Goal: Transaction & Acquisition: Purchase product/service

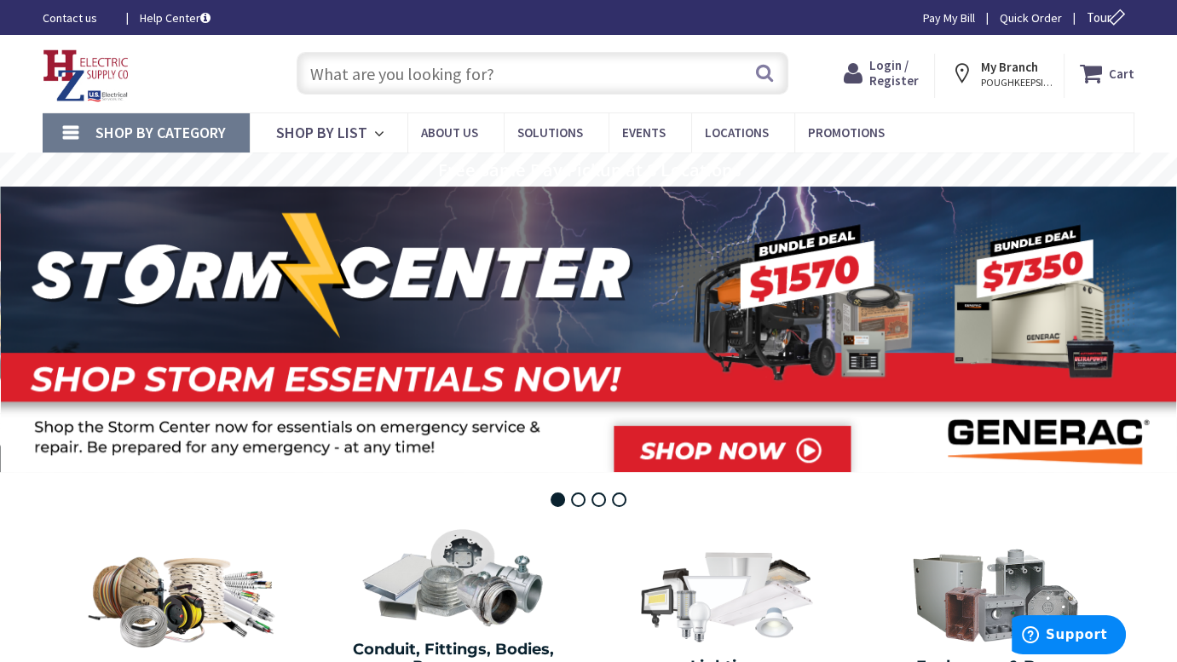
click at [899, 77] on span "Login / Register" at bounding box center [893, 73] width 49 height 32
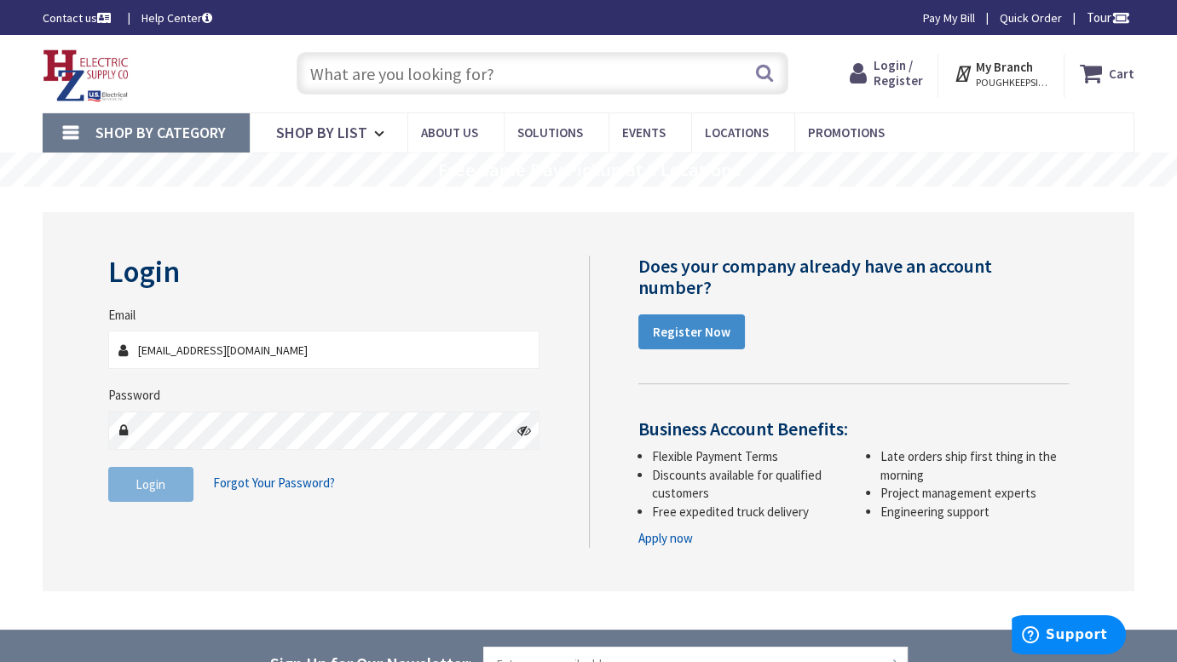
type input "[EMAIL_ADDRESS][DOMAIN_NAME]"
click at [170, 485] on button "Login" at bounding box center [150, 485] width 85 height 36
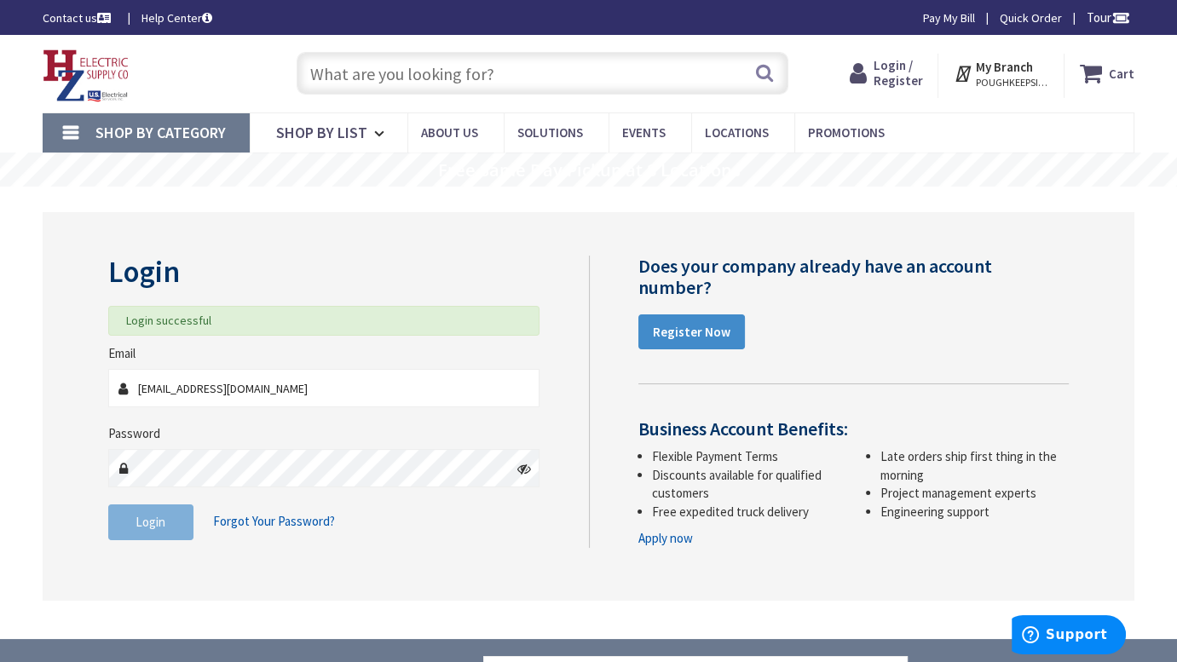
click at [588, 82] on input "text" at bounding box center [542, 73] width 491 height 43
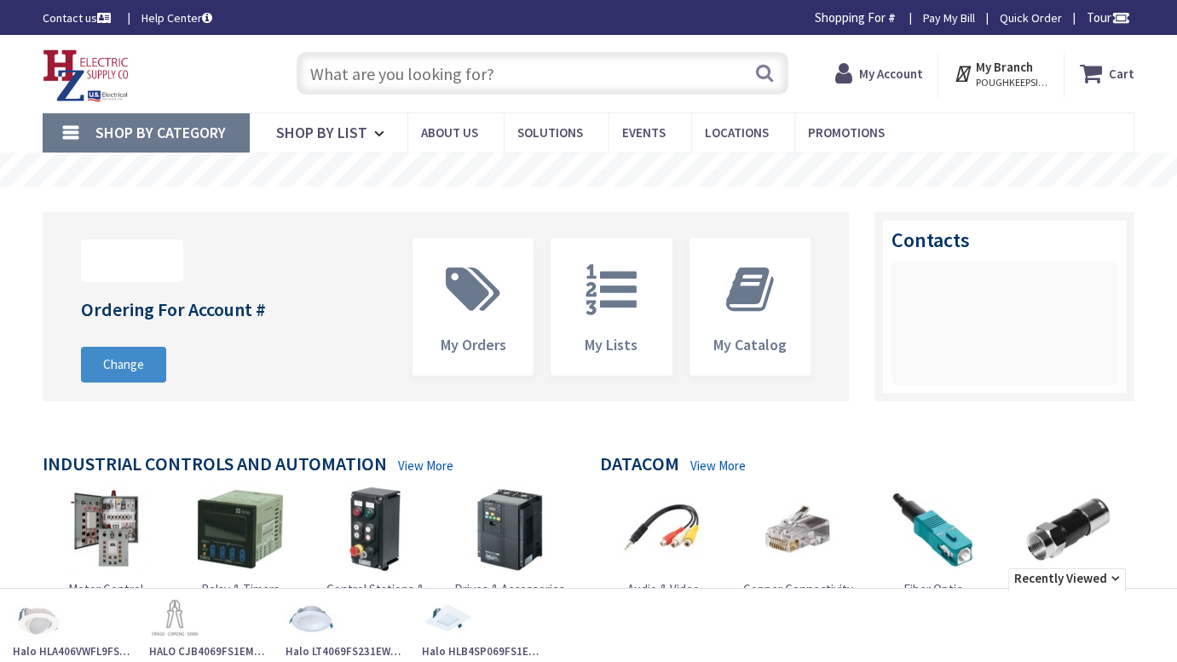
click at [561, 76] on input "text" at bounding box center [542, 73] width 491 height 43
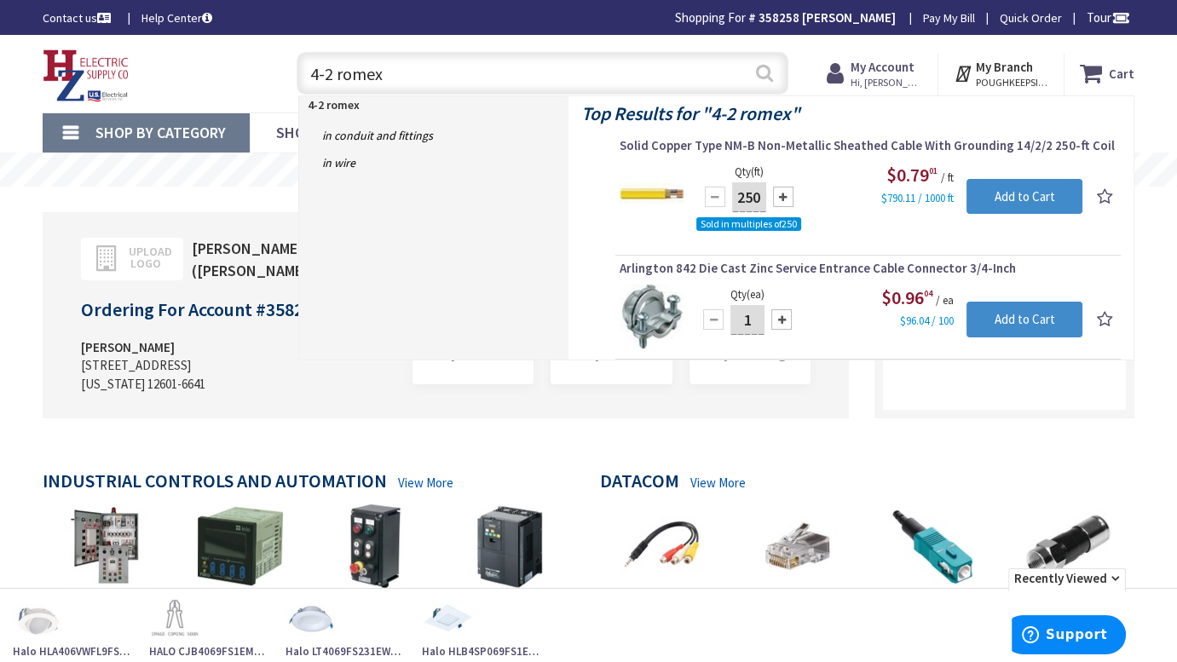
type input "4-2 romex"
click at [759, 72] on button "Search" at bounding box center [764, 73] width 22 height 38
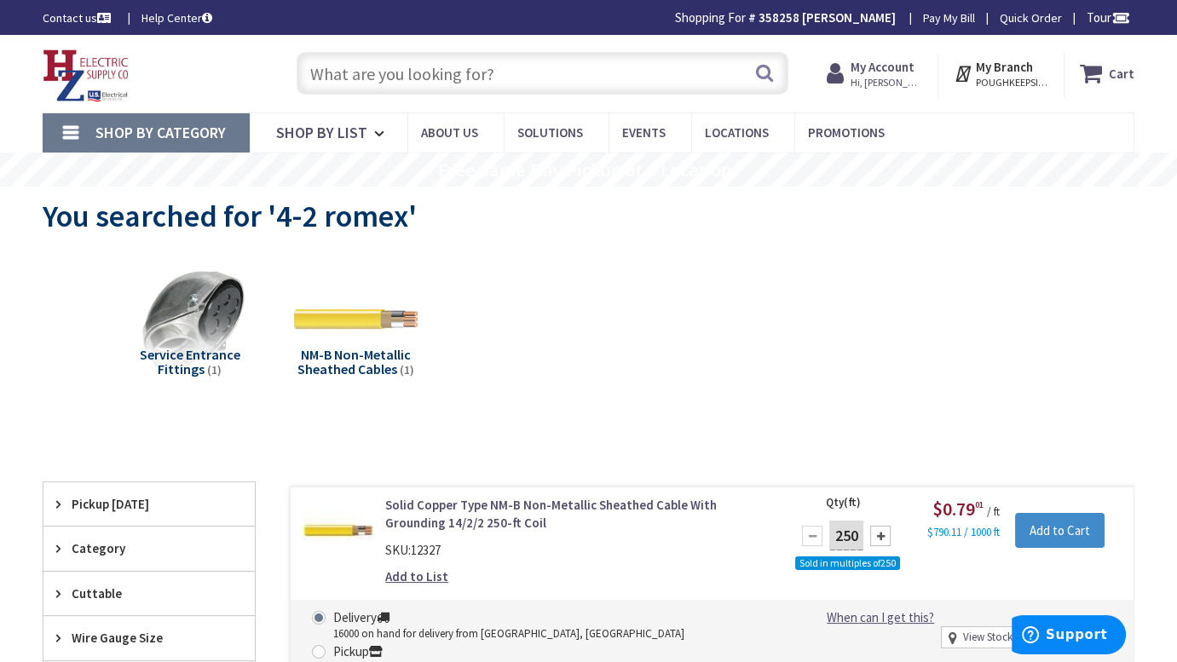
click at [523, 71] on input "text" at bounding box center [542, 73] width 491 height 43
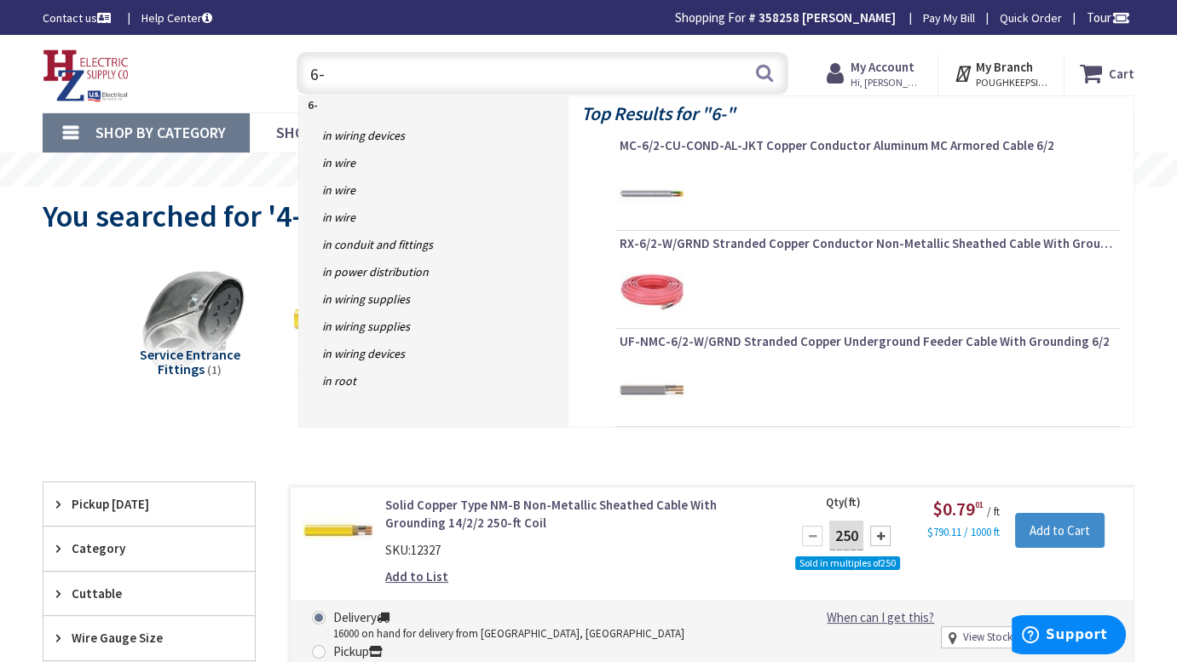
type input "6"
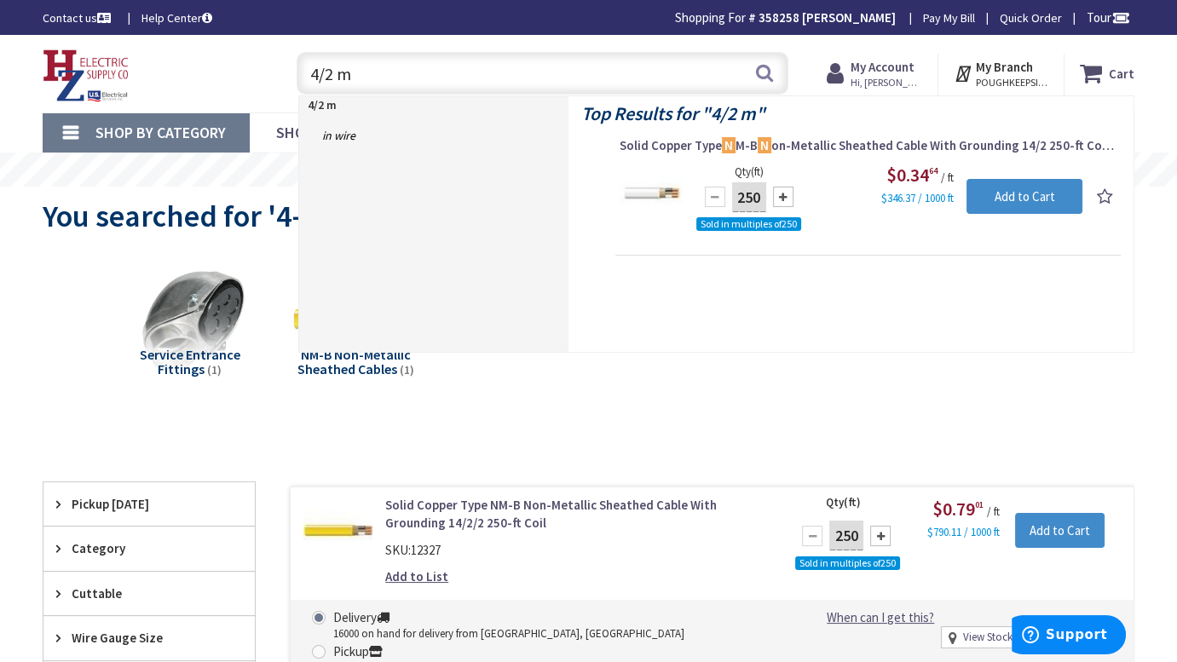
type input "4/2 mc"
